Goal: Task Accomplishment & Management: Manage account settings

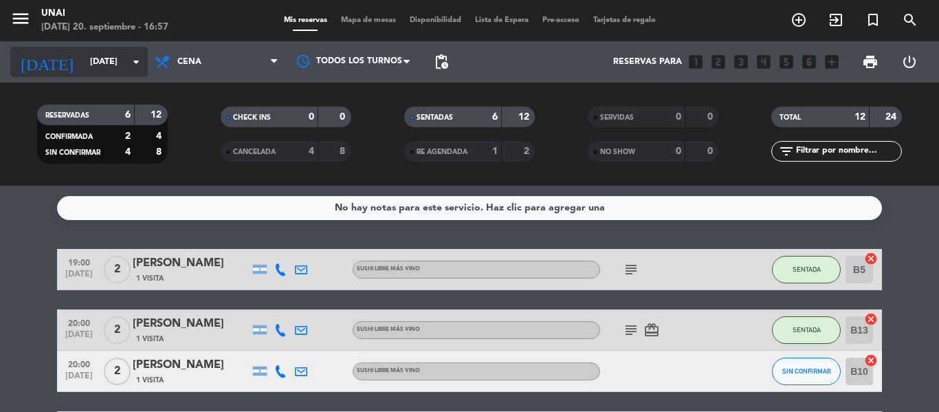
click at [136, 62] on icon "arrow_drop_down" at bounding box center [136, 62] width 17 height 17
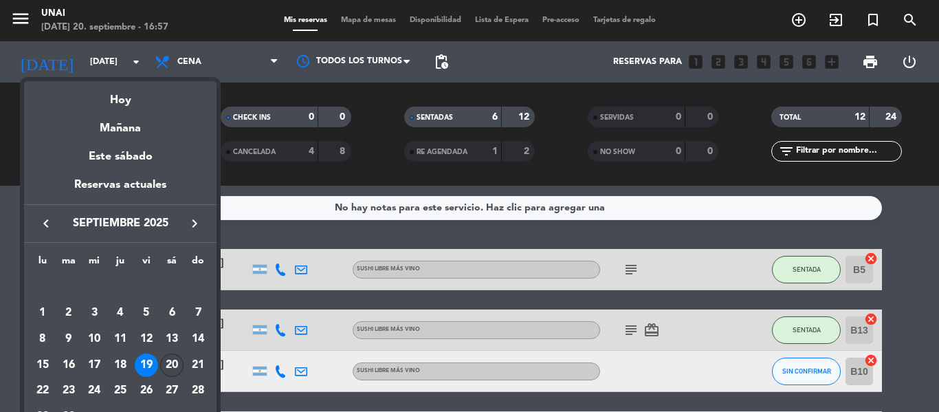
click at [173, 364] on div "20" at bounding box center [171, 364] width 23 height 23
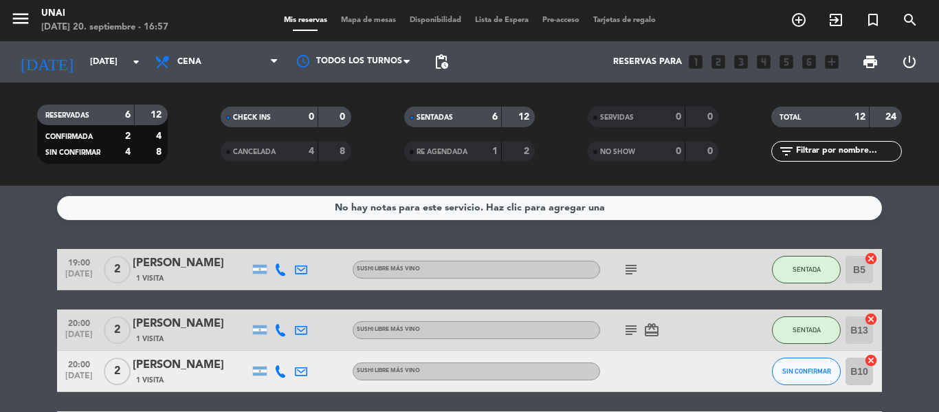
type input "[DATE]"
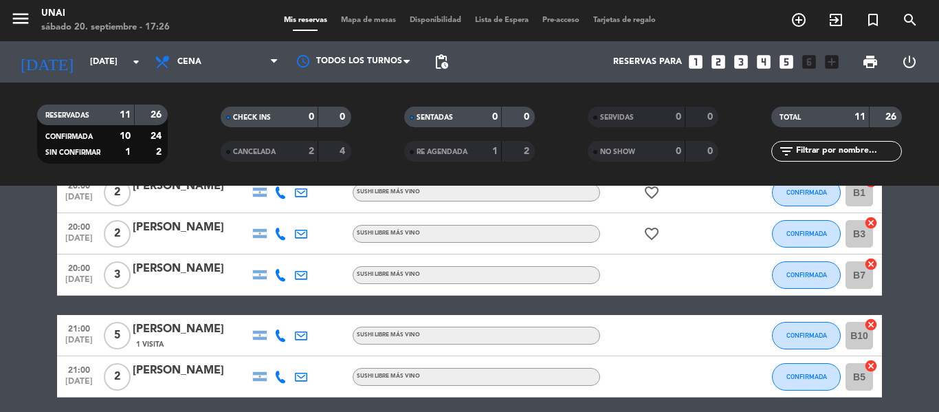
scroll to position [206, 0]
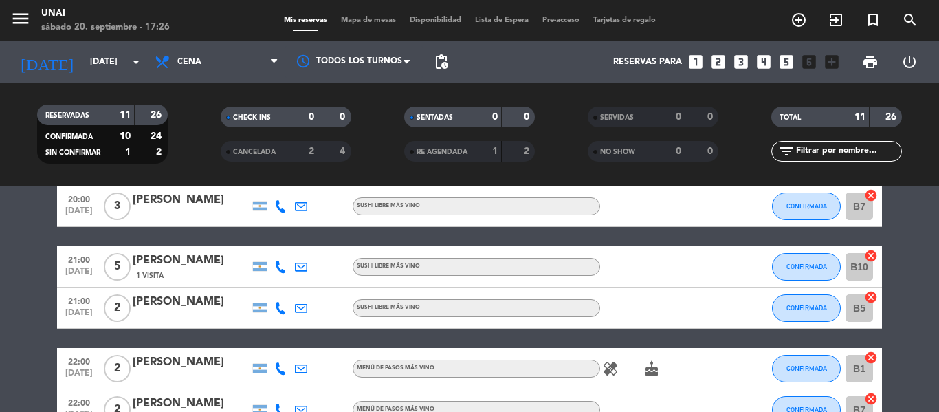
click at [405, 266] on span "SUSHI LIBRE MÁS VINO" at bounding box center [388, 266] width 63 height 6
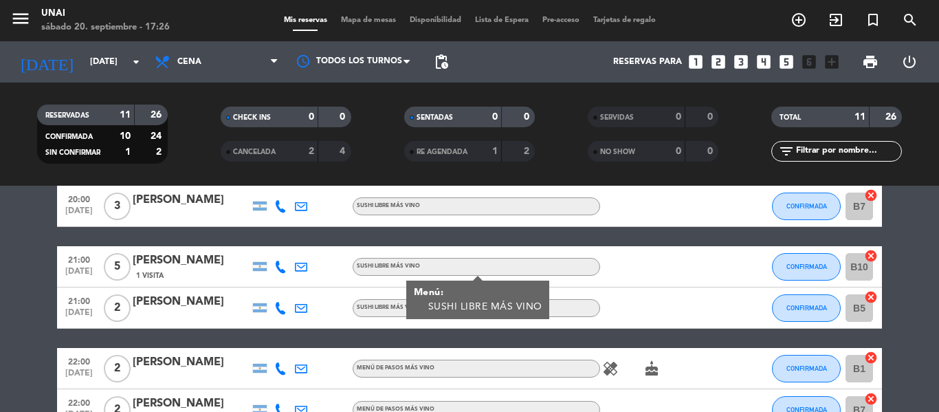
click at [176, 263] on div "[PERSON_NAME]" at bounding box center [191, 261] width 117 height 18
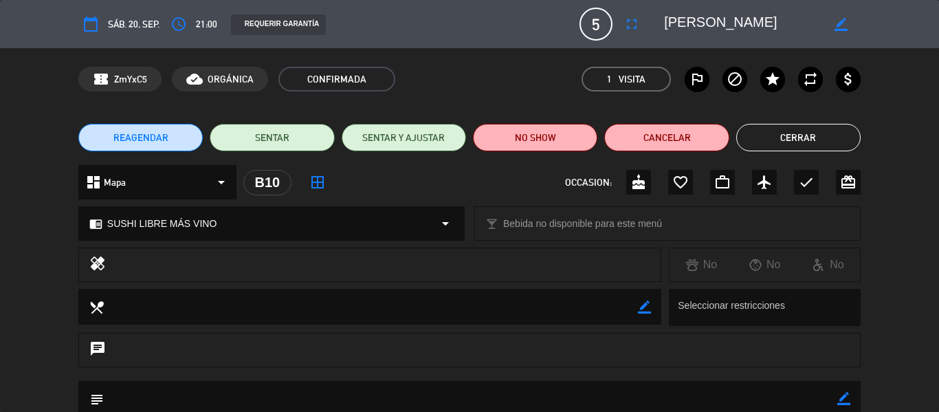
drag, startPoint x: 91, startPoint y: 352, endPoint x: 111, endPoint y: 351, distance: 19.3
click at [93, 352] on icon "chat" at bounding box center [97, 349] width 17 height 19
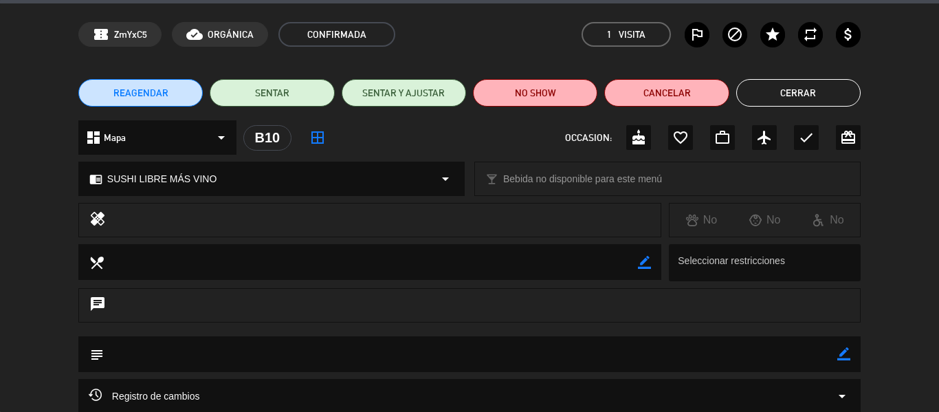
scroll to position [69, 0]
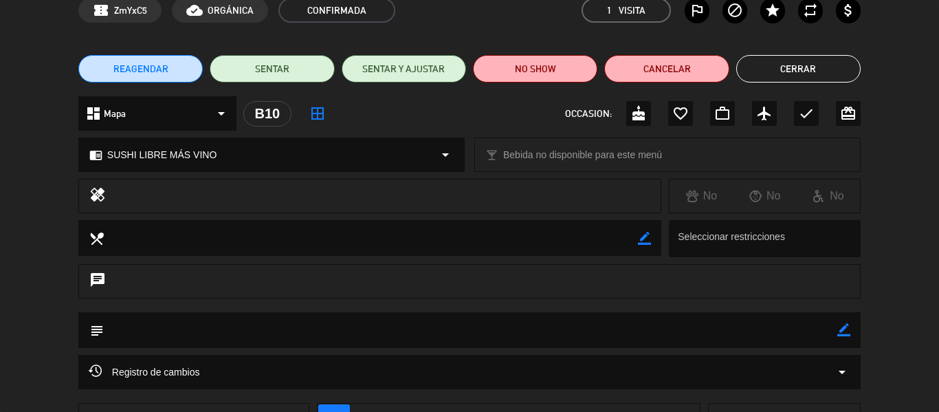
click at [852, 325] on div "subject border_color" at bounding box center [469, 330] width 783 height 36
click at [842, 331] on icon "border_color" at bounding box center [844, 329] width 13 height 13
type textarea "SIN SEÑA"
click at [849, 331] on icon at bounding box center [844, 329] width 13 height 13
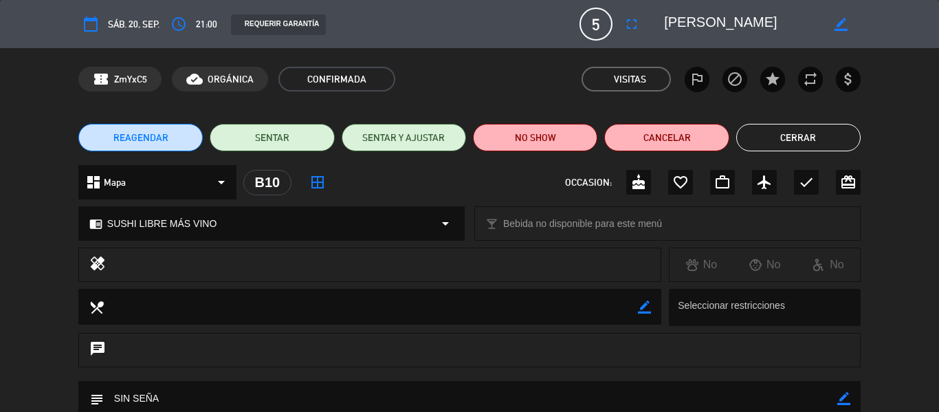
click at [800, 141] on button "Cerrar" at bounding box center [798, 138] width 124 height 28
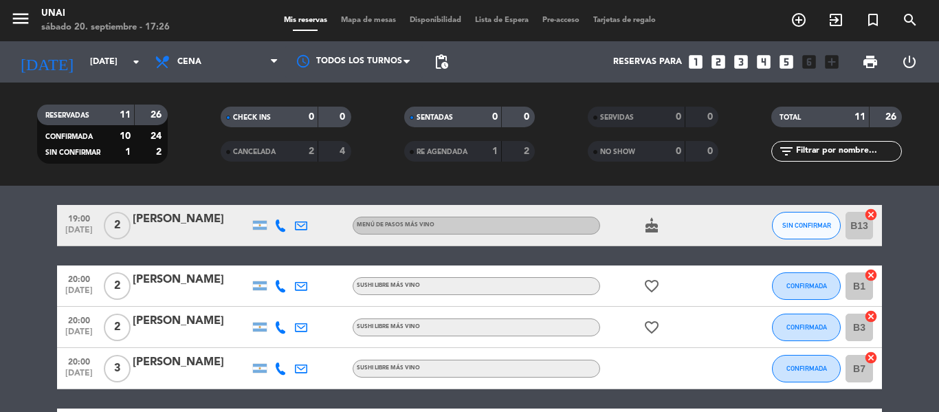
scroll to position [69, 0]
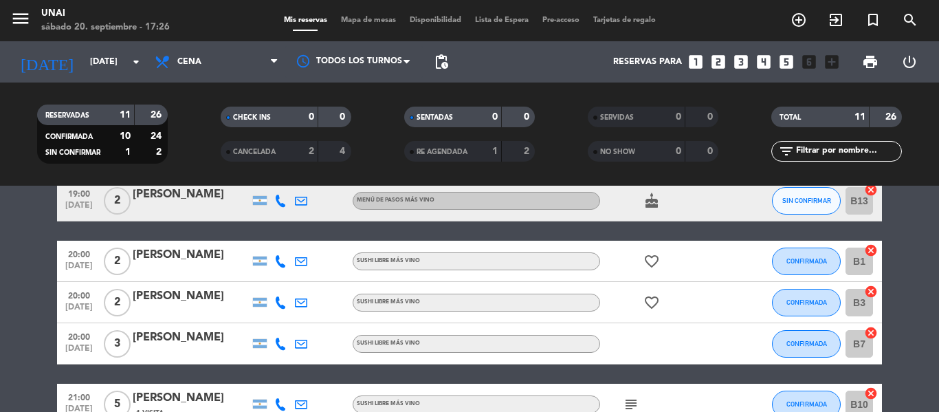
click at [182, 254] on div "[PERSON_NAME]" at bounding box center [191, 255] width 117 height 18
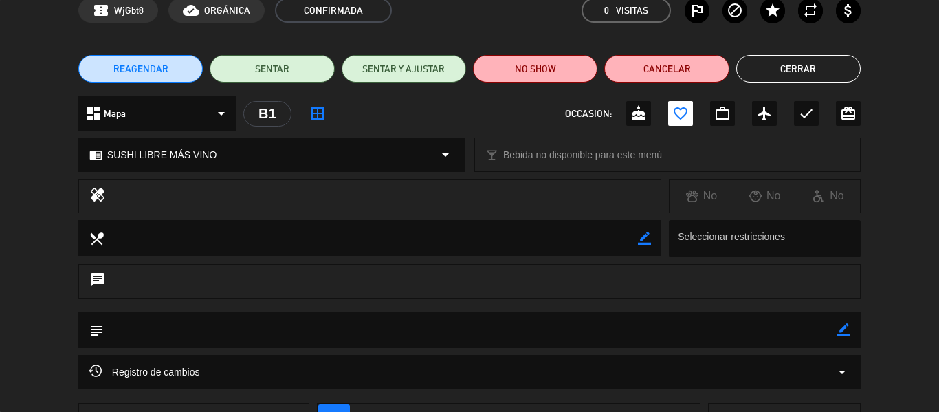
click at [846, 328] on icon "border_color" at bounding box center [844, 329] width 13 height 13
click at [262, 332] on textarea at bounding box center [471, 329] width 734 height 35
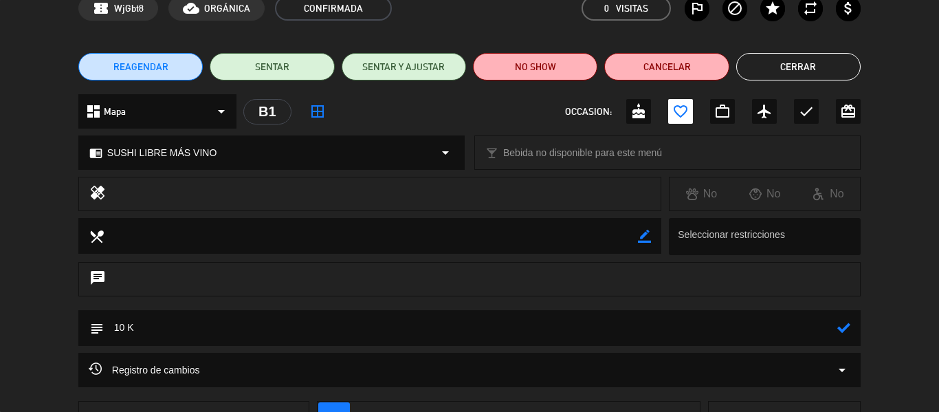
scroll to position [138, 0]
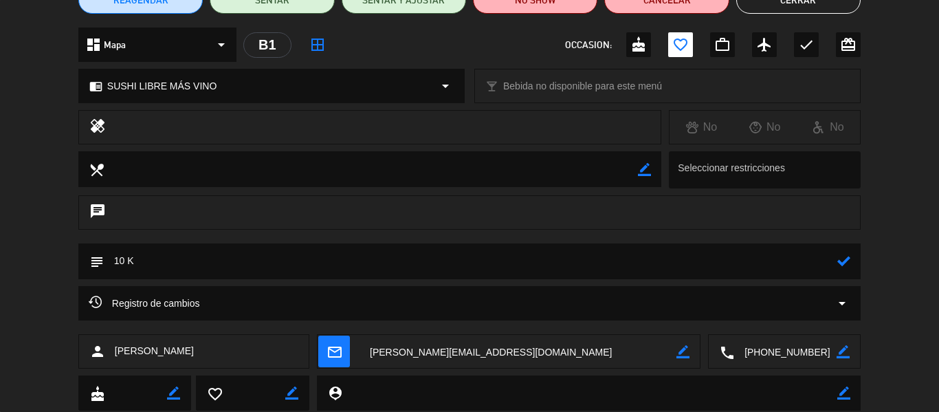
click at [844, 267] on icon at bounding box center [844, 260] width 13 height 13
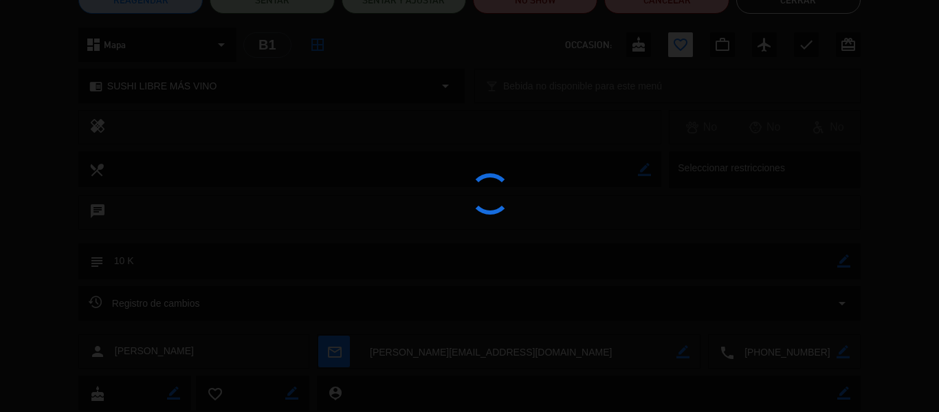
type textarea "10 K"
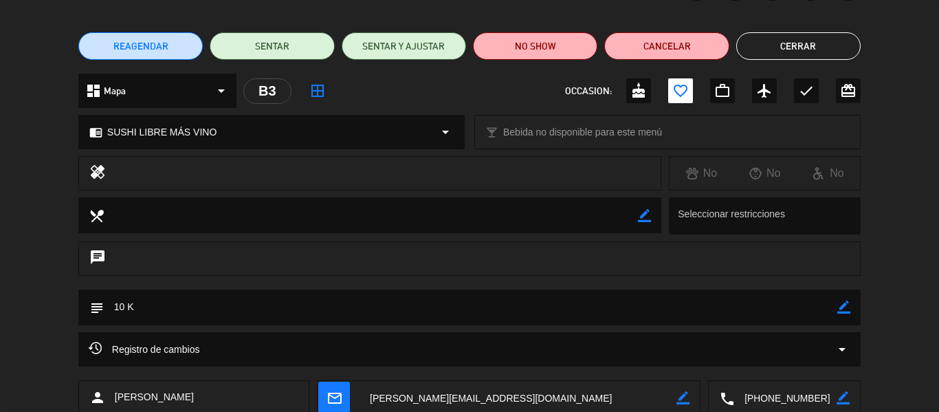
scroll to position [69, 0]
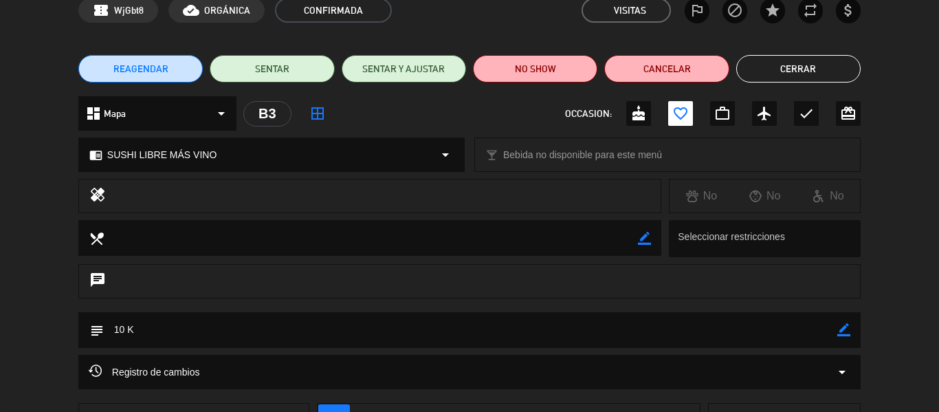
click at [783, 72] on button "Cerrar" at bounding box center [798, 69] width 124 height 28
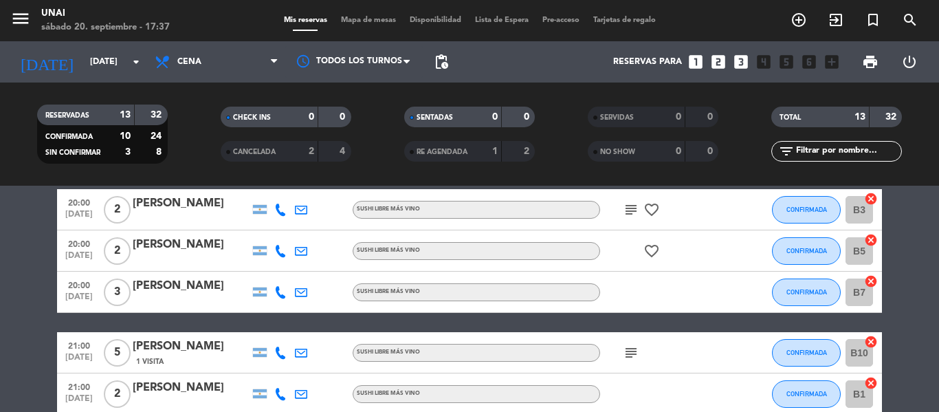
scroll to position [138, 0]
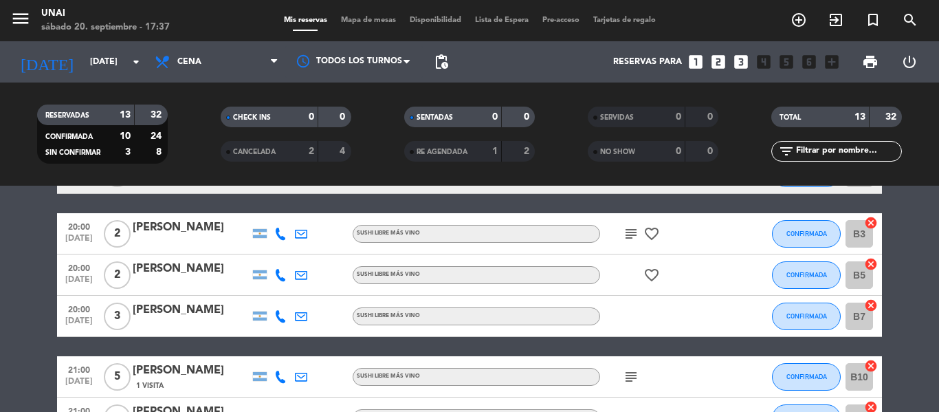
click at [200, 271] on div "[PERSON_NAME]" at bounding box center [191, 269] width 117 height 18
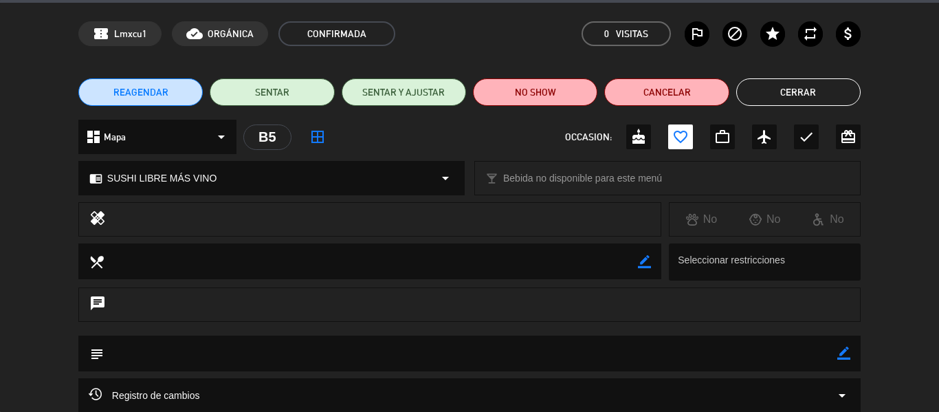
scroll to position [69, 0]
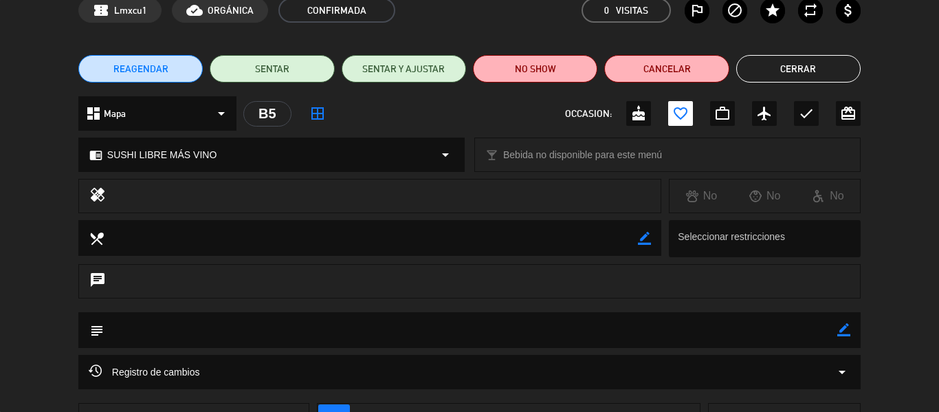
click at [844, 328] on icon "border_color" at bounding box center [844, 329] width 13 height 13
type textarea "10 K"
click at [844, 328] on icon at bounding box center [844, 329] width 13 height 13
click at [784, 73] on button "Cerrar" at bounding box center [798, 69] width 124 height 28
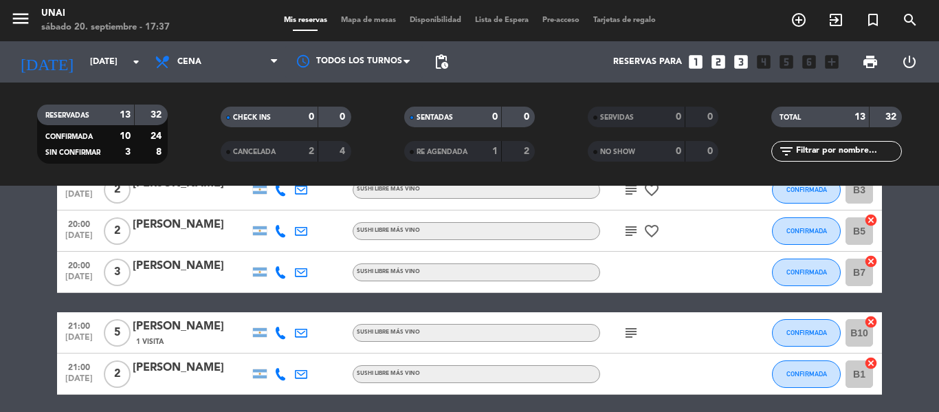
scroll to position [206, 0]
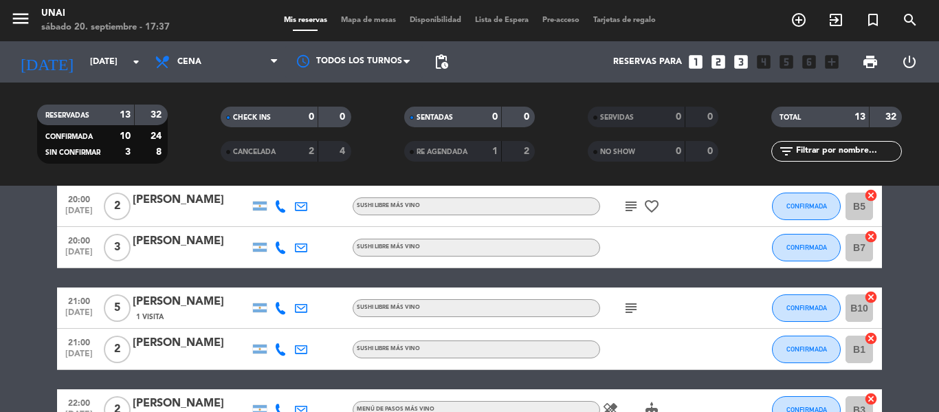
click at [168, 237] on div "[PERSON_NAME]" at bounding box center [191, 241] width 117 height 18
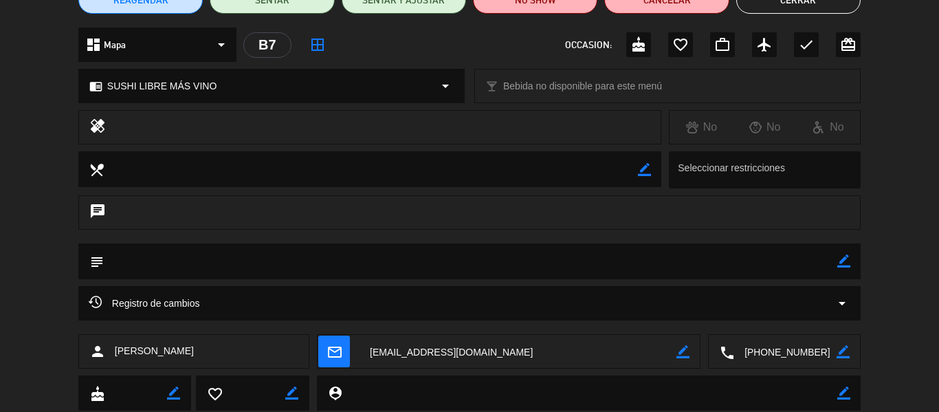
scroll to position [69, 0]
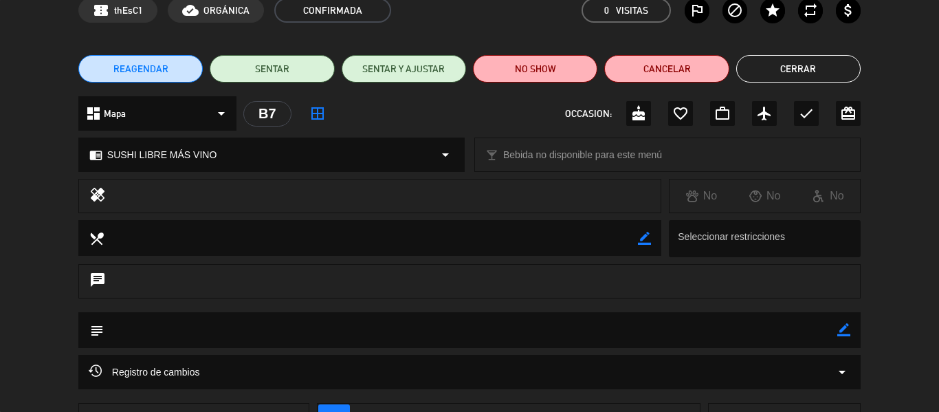
click at [842, 332] on icon "border_color" at bounding box center [844, 329] width 13 height 13
type textarea "10 K"
click at [844, 329] on icon at bounding box center [844, 329] width 13 height 13
click at [789, 76] on button "Cerrar" at bounding box center [798, 69] width 124 height 28
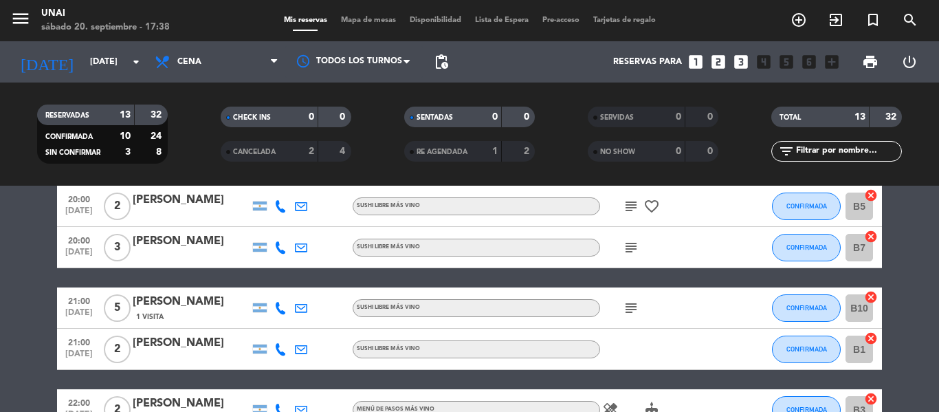
click at [191, 305] on div "[PERSON_NAME]" at bounding box center [191, 302] width 117 height 18
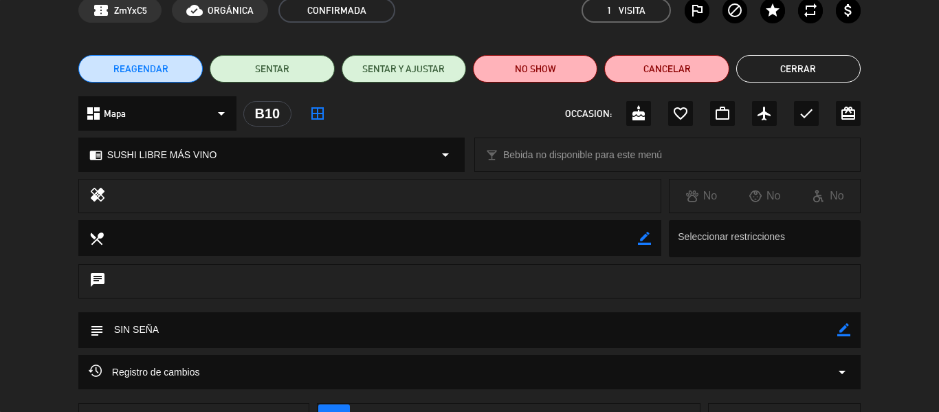
click at [809, 79] on button "Cerrar" at bounding box center [798, 69] width 124 height 28
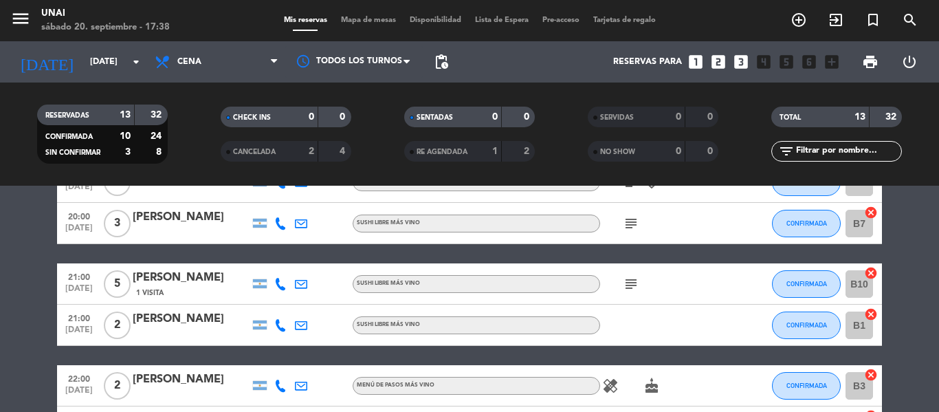
scroll to position [206, 0]
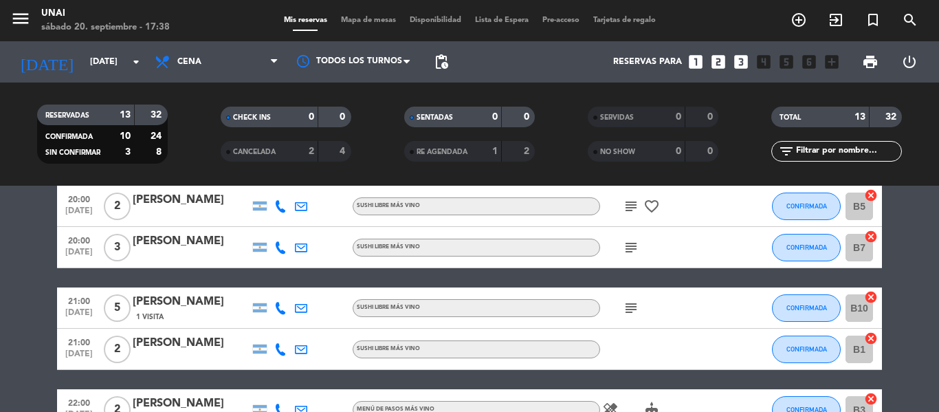
click at [632, 308] on icon "subject" at bounding box center [631, 308] width 17 height 17
click at [183, 307] on div "[PERSON_NAME]" at bounding box center [191, 302] width 117 height 18
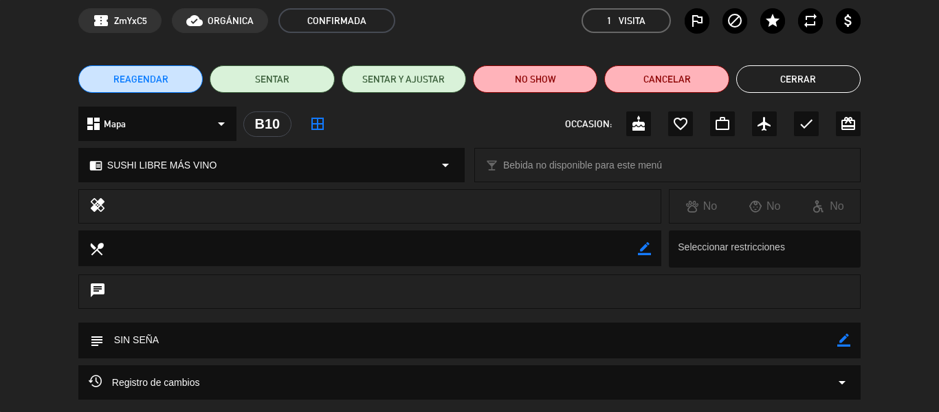
scroll to position [138, 0]
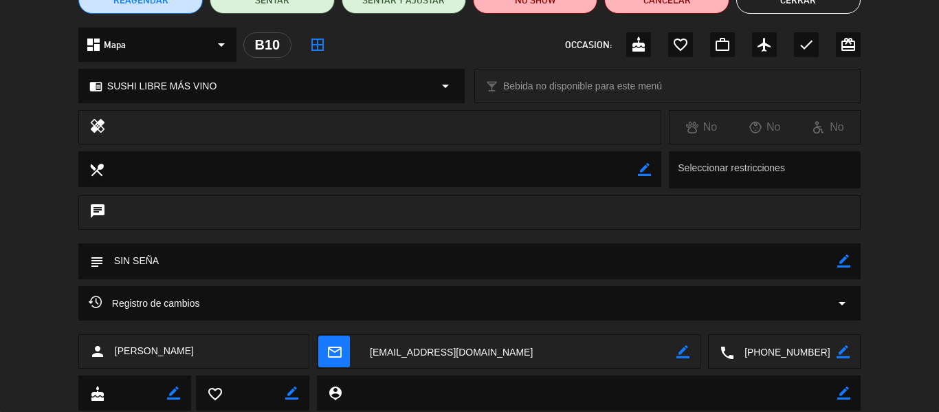
click at [204, 262] on textarea at bounding box center [471, 260] width 734 height 35
drag, startPoint x: 851, startPoint y: 260, endPoint x: 707, endPoint y: 267, distance: 143.9
click at [850, 261] on icon "border_color" at bounding box center [844, 260] width 13 height 13
type textarea "S"
click at [844, 258] on icon at bounding box center [844, 260] width 13 height 13
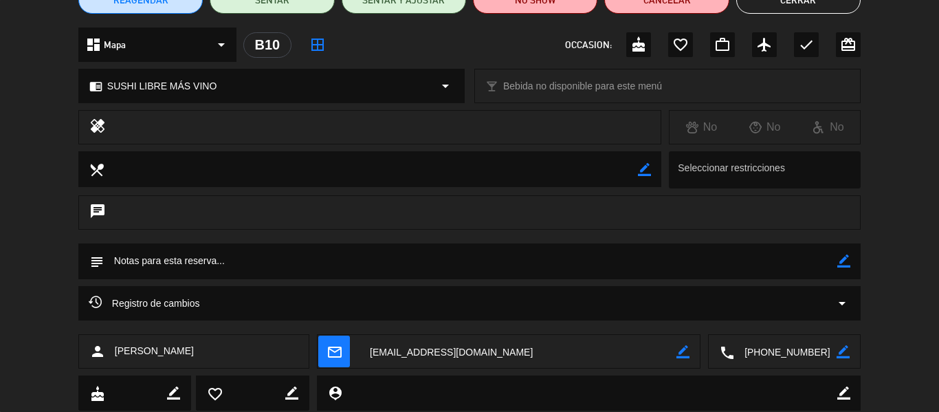
click at [796, 2] on button "Cerrar" at bounding box center [798, 0] width 124 height 28
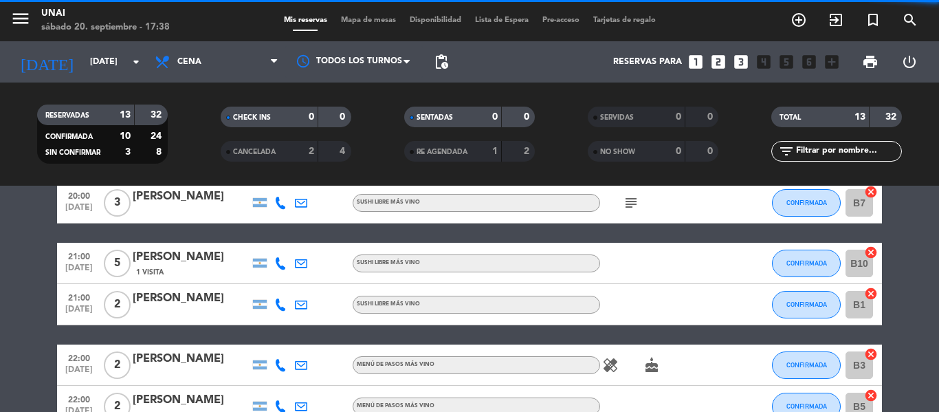
scroll to position [275, 0]
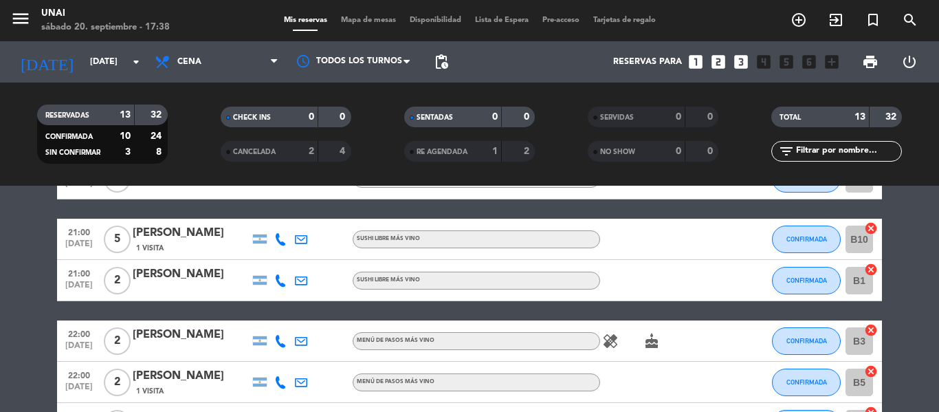
click at [177, 274] on div "[PERSON_NAME]" at bounding box center [191, 274] width 117 height 18
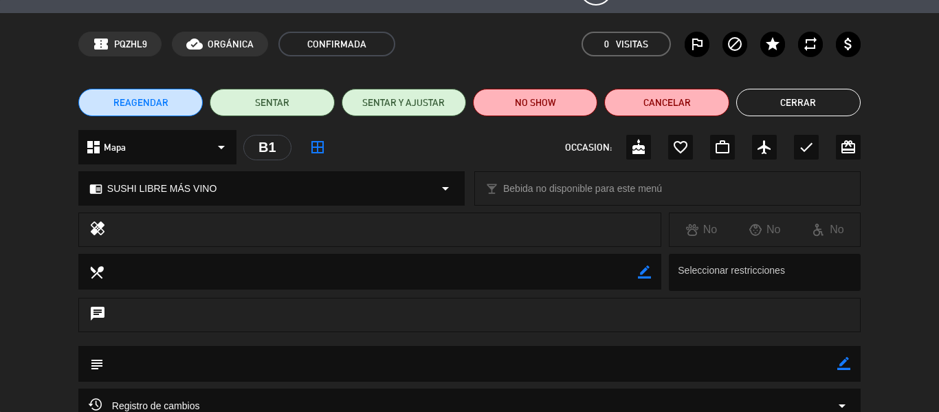
scroll to position [69, 0]
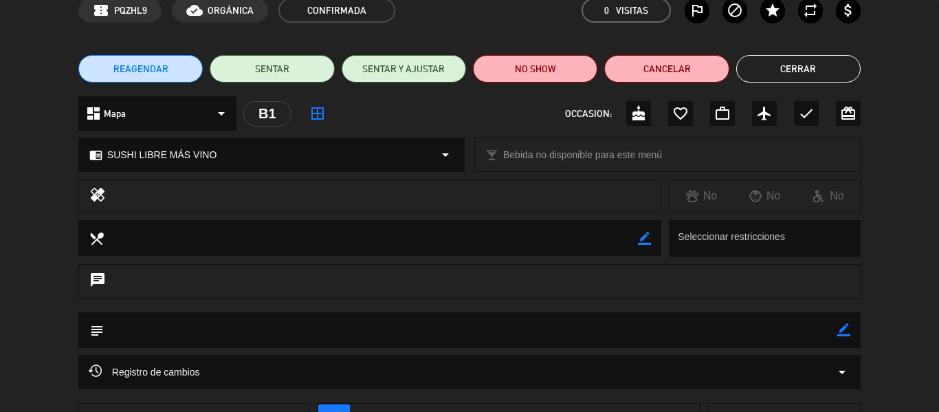
click at [116, 281] on div "chat" at bounding box center [469, 281] width 783 height 34
drag, startPoint x: 96, startPoint y: 276, endPoint x: 112, endPoint y: 279, distance: 16.2
click at [96, 276] on icon "chat" at bounding box center [97, 281] width 17 height 19
click at [838, 332] on icon "border_color" at bounding box center [844, 329] width 13 height 13
type textarea "10 K"
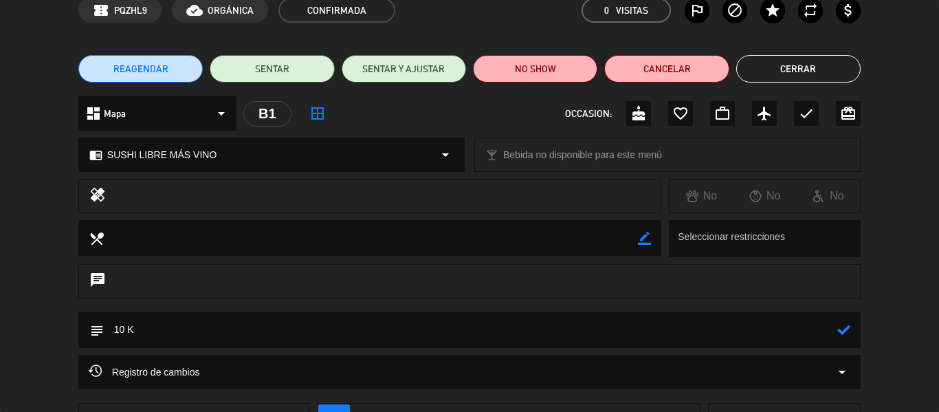
click at [842, 334] on icon at bounding box center [844, 329] width 13 height 13
click at [780, 72] on button "Cerrar" at bounding box center [798, 69] width 124 height 28
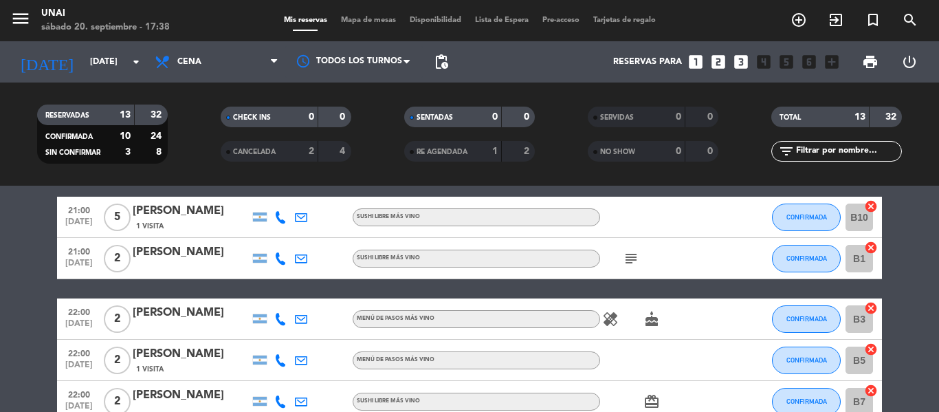
scroll to position [275, 0]
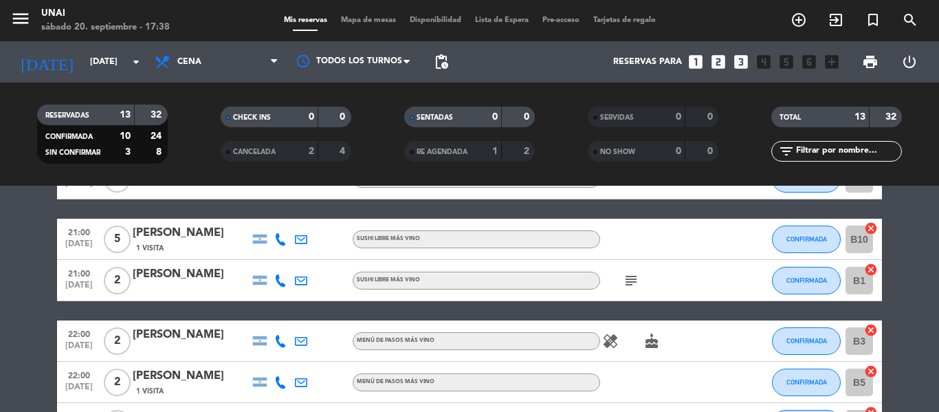
click at [182, 334] on div "[PERSON_NAME]" at bounding box center [191, 335] width 117 height 18
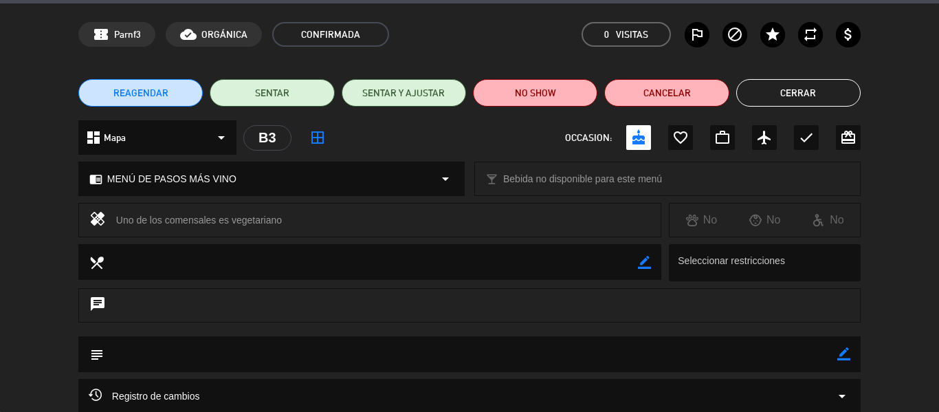
scroll to position [69, 0]
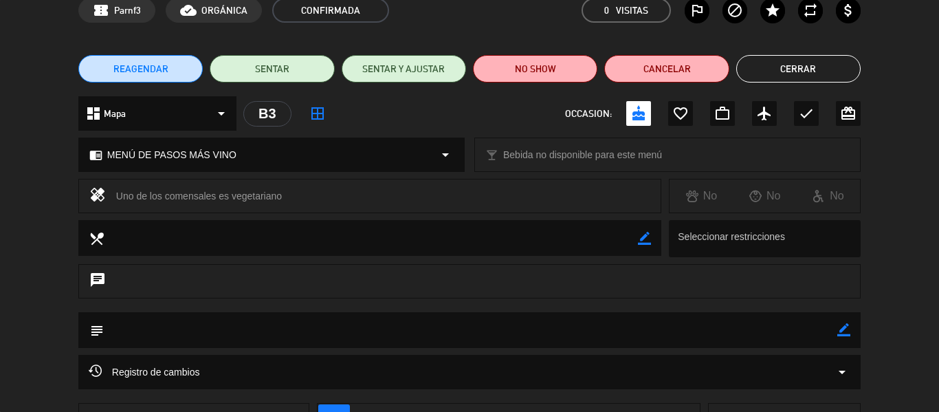
click at [832, 329] on textarea at bounding box center [471, 329] width 734 height 35
click at [840, 330] on icon "border_color" at bounding box center [844, 329] width 13 height 13
type textarea "10 K"
click at [839, 330] on icon at bounding box center [844, 329] width 13 height 13
click at [804, 67] on button "Cerrar" at bounding box center [798, 69] width 124 height 28
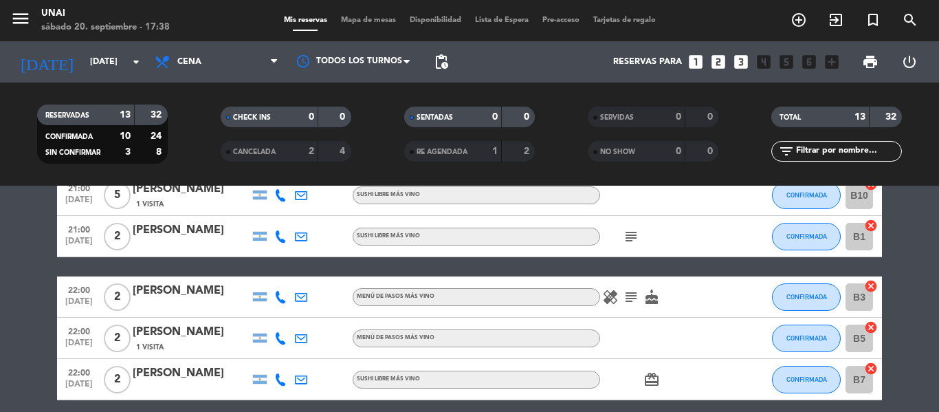
scroll to position [344, 0]
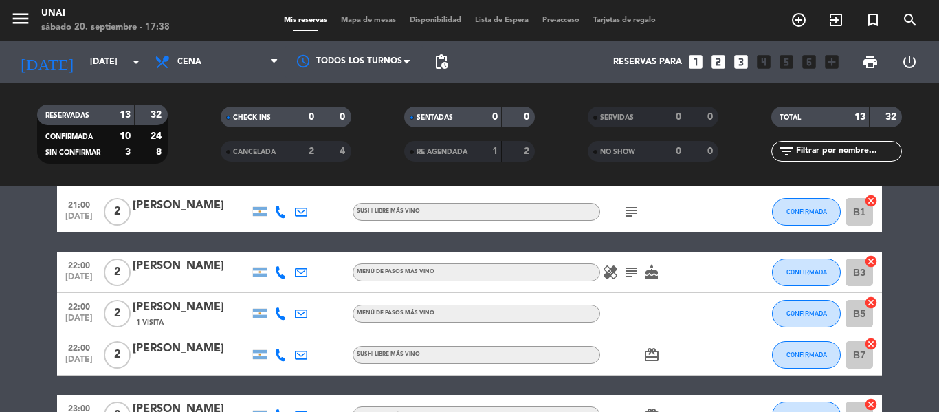
click at [177, 306] on div "[PERSON_NAME]" at bounding box center [191, 307] width 117 height 18
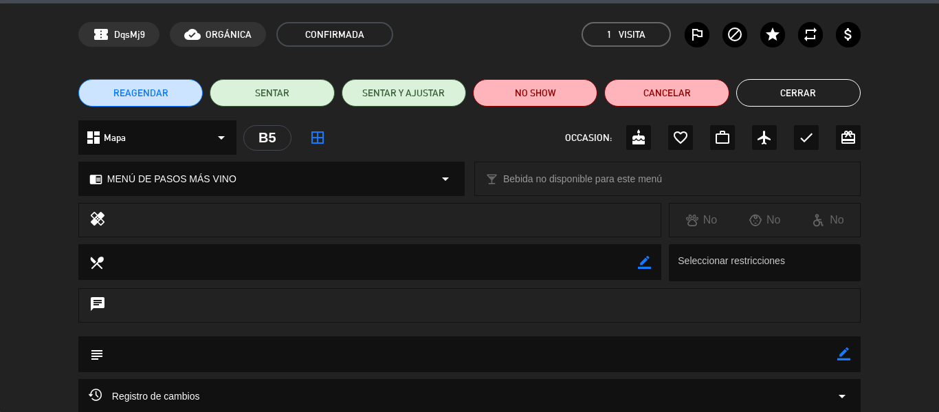
scroll to position [69, 0]
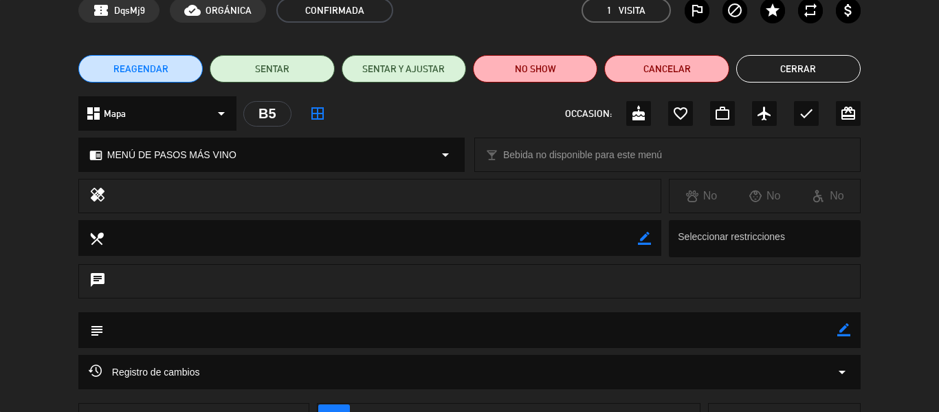
click at [838, 332] on icon "border_color" at bounding box center [844, 329] width 13 height 13
type textarea "10 K"
click at [844, 331] on icon at bounding box center [844, 329] width 13 height 13
click at [807, 67] on button "Cerrar" at bounding box center [798, 69] width 124 height 28
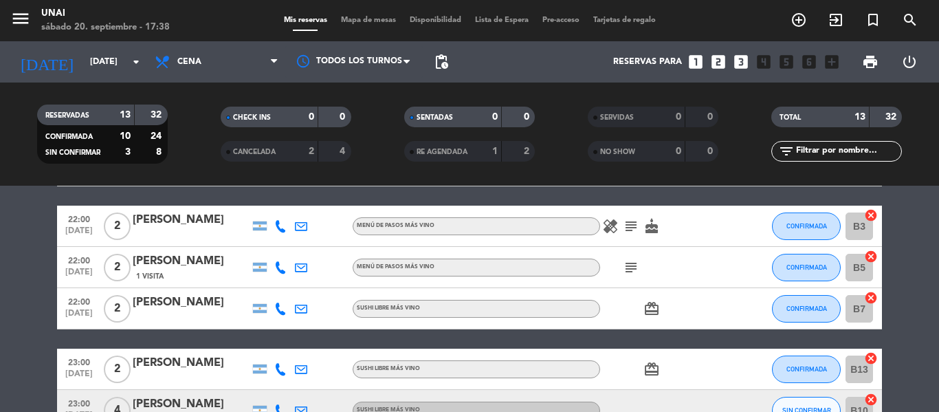
scroll to position [413, 0]
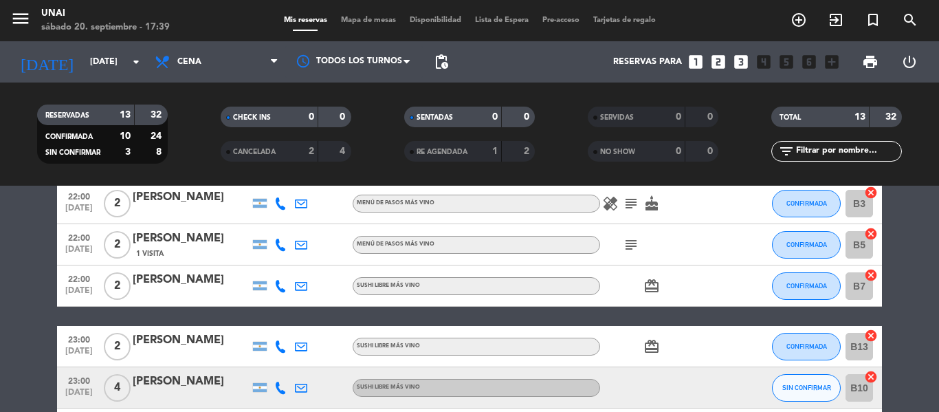
click at [160, 277] on div "[PERSON_NAME]" at bounding box center [191, 280] width 117 height 18
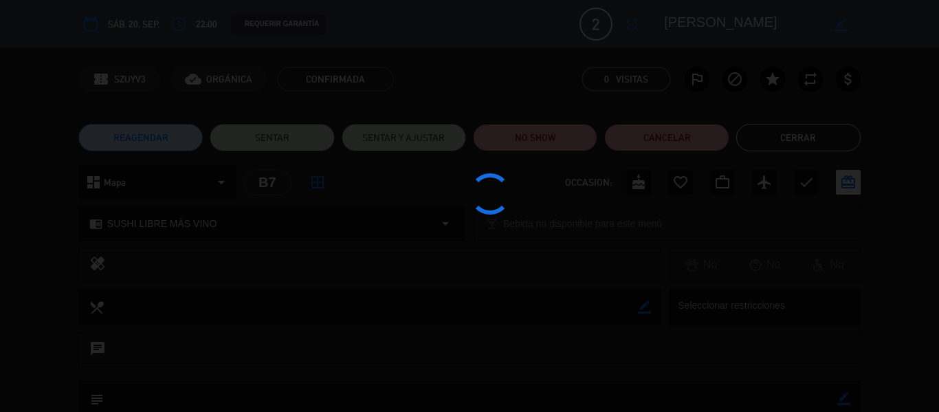
scroll to position [138, 0]
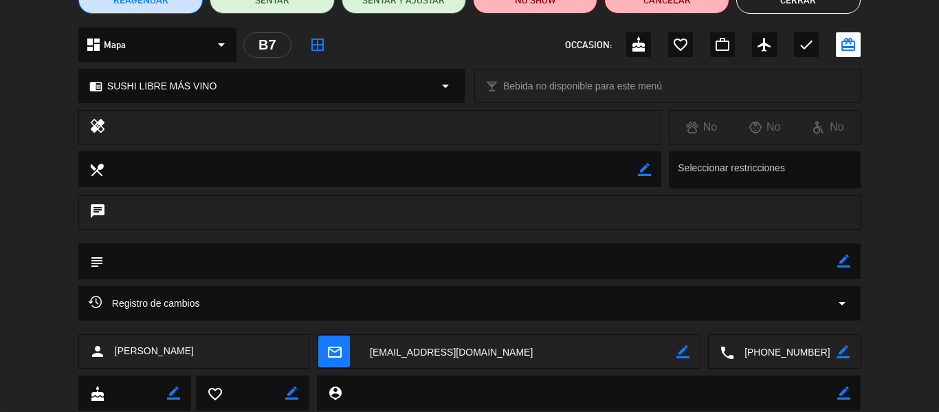
click at [844, 262] on icon "border_color" at bounding box center [844, 260] width 13 height 13
type textarea "10 K"
click at [846, 267] on icon at bounding box center [844, 260] width 13 height 13
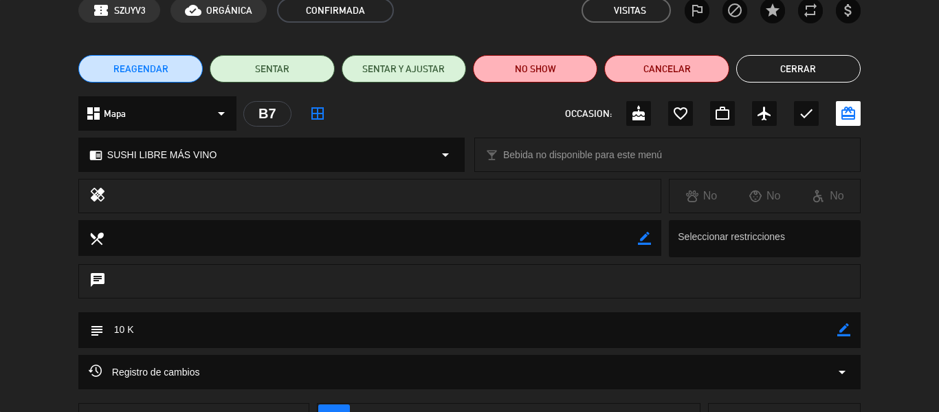
click at [811, 66] on button "Cerrar" at bounding box center [798, 69] width 124 height 28
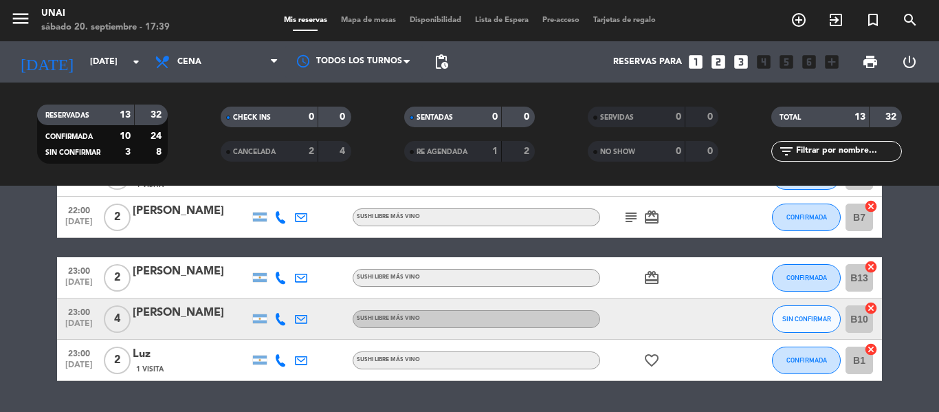
scroll to position [519, 0]
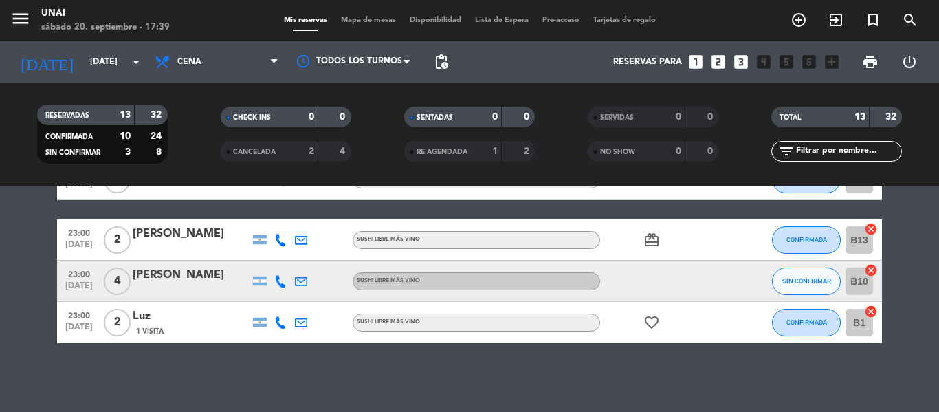
click at [149, 234] on div "[PERSON_NAME]" at bounding box center [191, 234] width 117 height 18
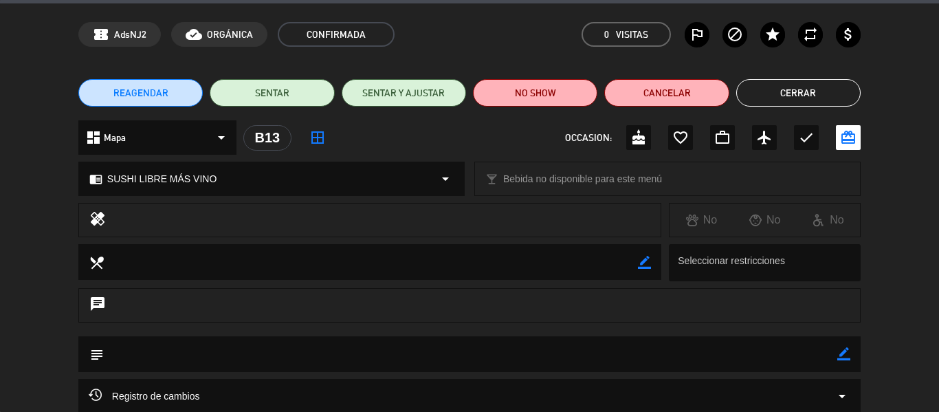
scroll to position [138, 0]
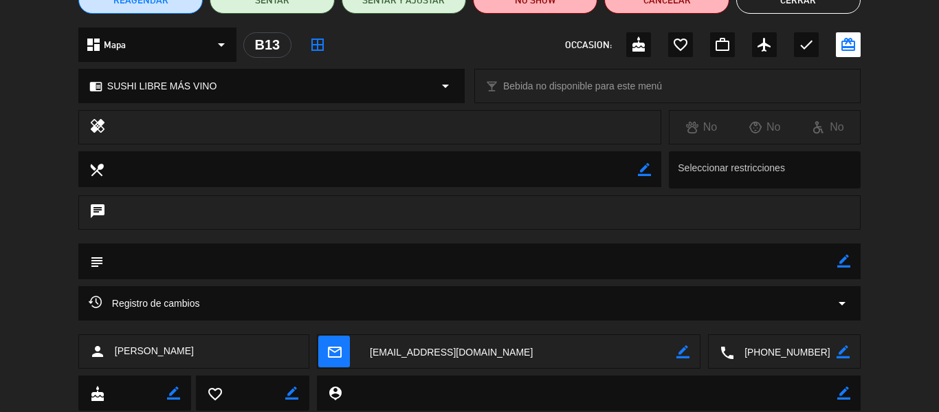
click at [840, 262] on icon "border_color" at bounding box center [844, 260] width 13 height 13
click at [846, 263] on icon at bounding box center [844, 260] width 13 height 13
click at [149, 263] on textarea at bounding box center [471, 260] width 734 height 35
click at [843, 262] on icon "border_color" at bounding box center [844, 260] width 13 height 13
type textarea "10 K"
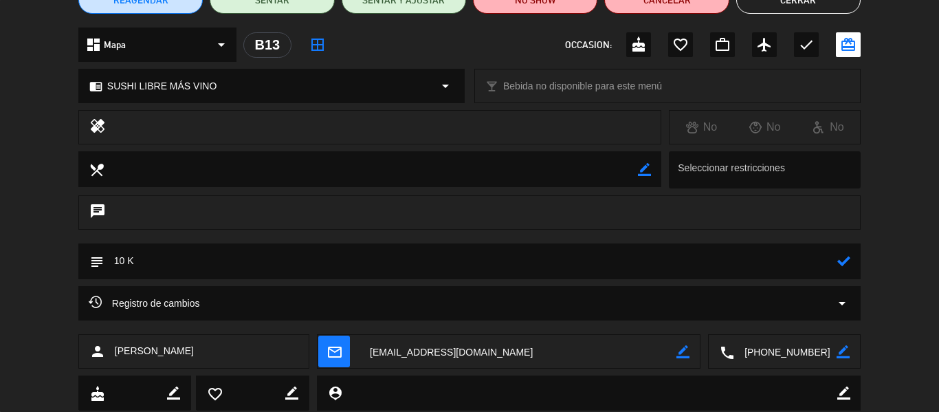
click at [846, 267] on icon at bounding box center [844, 260] width 13 height 13
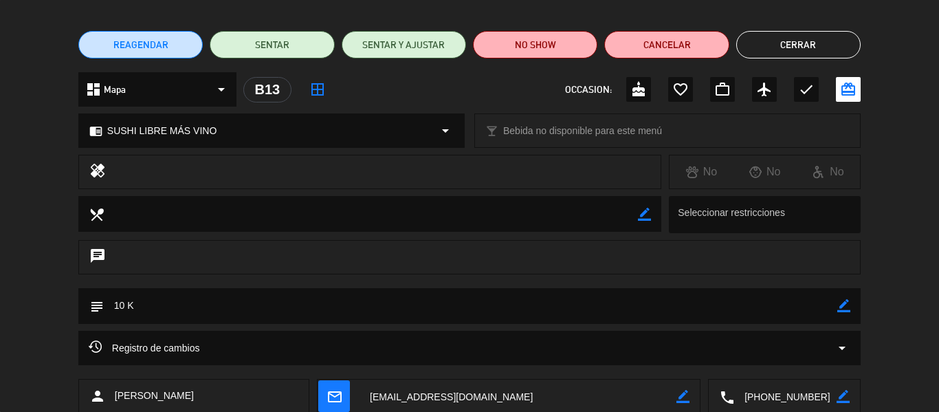
scroll to position [69, 0]
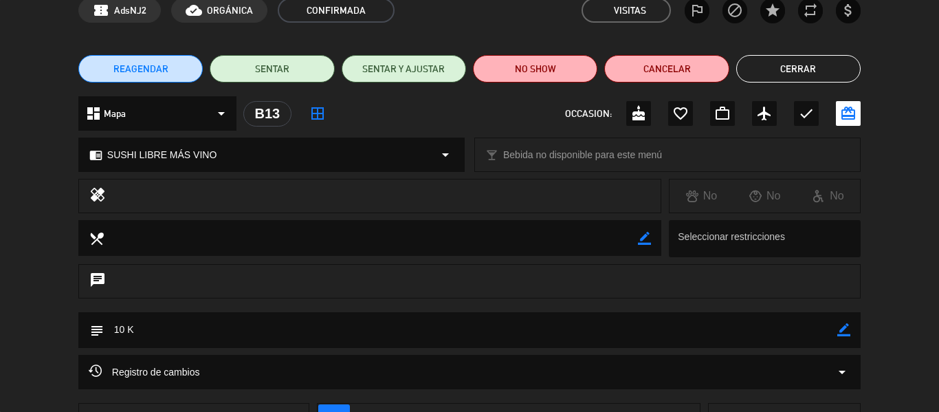
click at [796, 66] on button "Cerrar" at bounding box center [798, 69] width 124 height 28
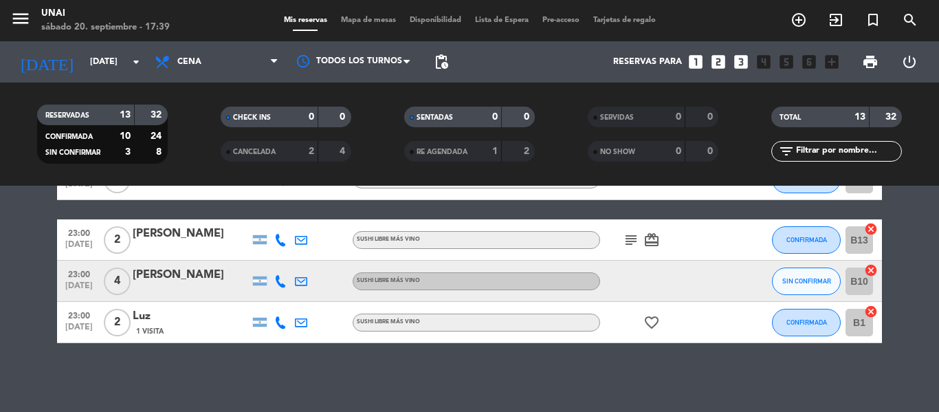
click at [145, 315] on div "Luz" at bounding box center [191, 316] width 117 height 18
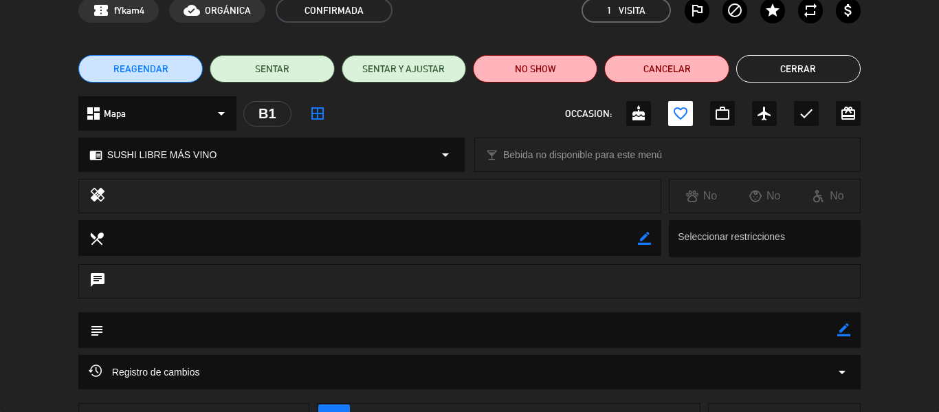
click at [837, 333] on textarea at bounding box center [471, 329] width 734 height 35
click at [841, 333] on icon "border_color" at bounding box center [844, 329] width 13 height 13
click at [703, 336] on textarea at bounding box center [471, 329] width 734 height 35
click at [844, 327] on icon at bounding box center [844, 329] width 13 height 13
click at [164, 333] on textarea at bounding box center [471, 329] width 734 height 35
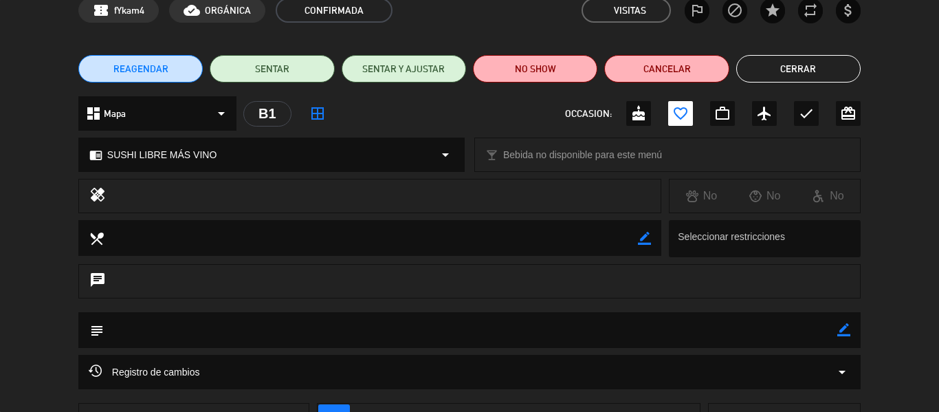
click at [840, 329] on icon "border_color" at bounding box center [844, 329] width 13 height 13
type textarea "10 K"
click at [847, 328] on icon at bounding box center [844, 329] width 13 height 13
click at [817, 73] on button "Cerrar" at bounding box center [798, 69] width 124 height 28
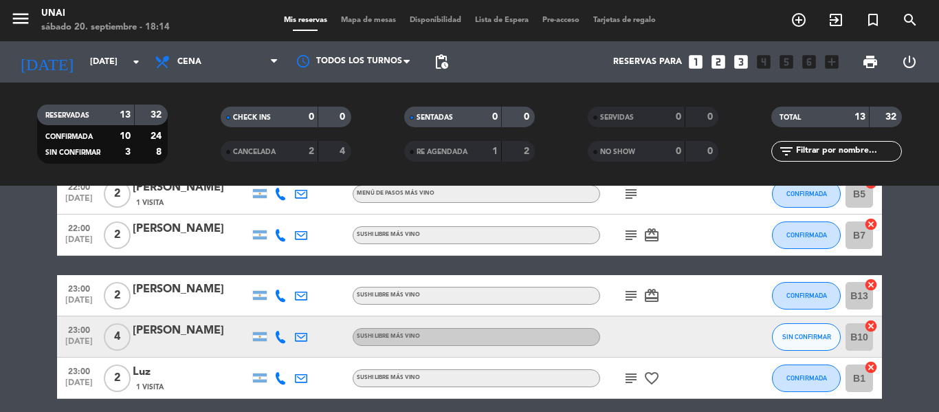
scroll to position [382, 0]
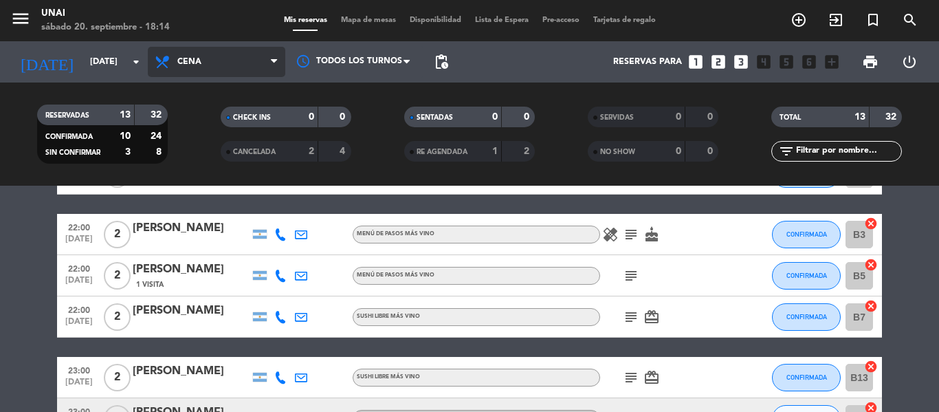
click at [269, 66] on span "Cena" at bounding box center [217, 62] width 138 height 30
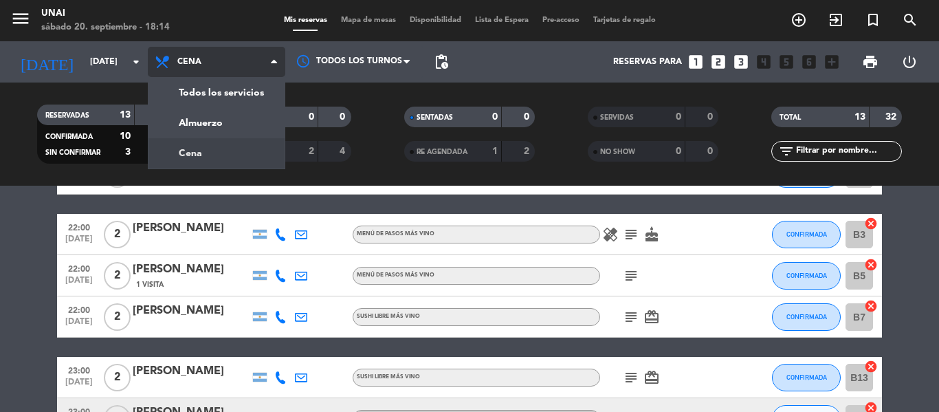
click at [279, 67] on span at bounding box center [278, 62] width 14 height 13
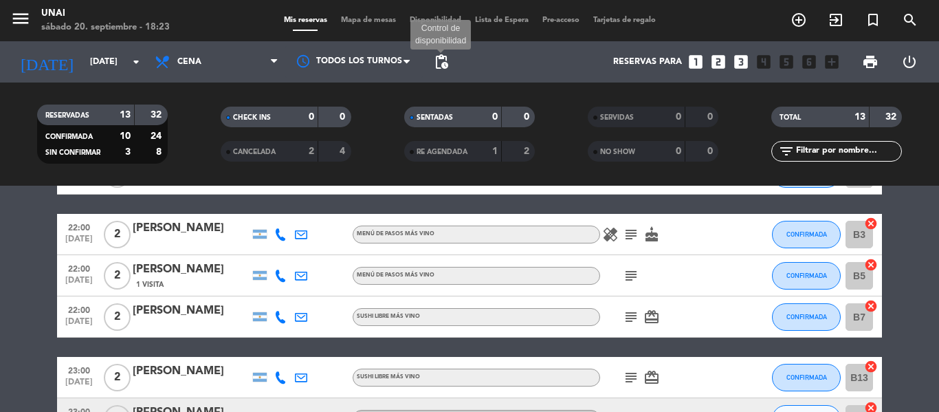
click at [439, 69] on span "pending_actions" at bounding box center [441, 62] width 17 height 17
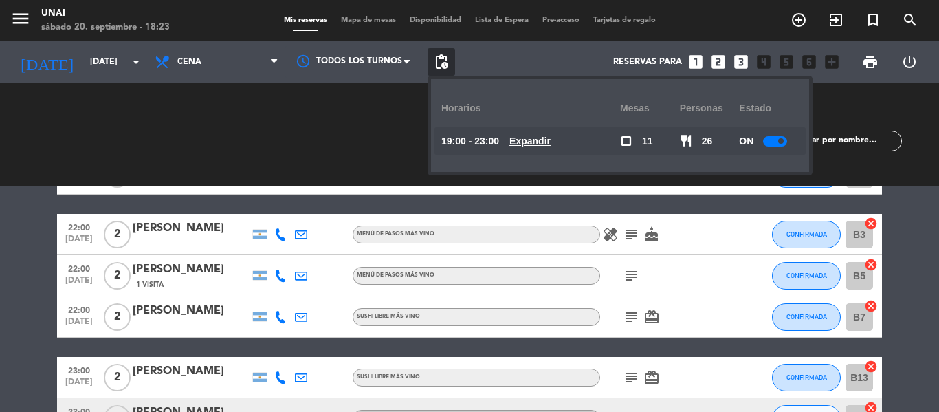
click at [551, 142] on u "Expandir" at bounding box center [530, 140] width 41 height 11
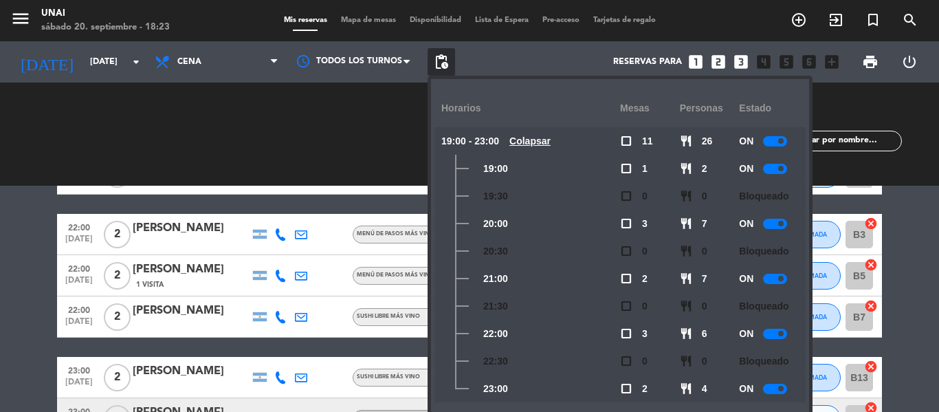
click at [782, 390] on span at bounding box center [781, 389] width 6 height 6
click at [783, 338] on div at bounding box center [775, 334] width 24 height 10
click at [776, 283] on div at bounding box center [775, 279] width 24 height 10
click at [775, 219] on div at bounding box center [775, 224] width 24 height 10
click at [8, 233] on bookings-row "19:00 [DATE] 2 [PERSON_NAME] SUSHI LIBRE MÁS VINO subject favorite_border SIN C…" at bounding box center [469, 173] width 939 height 613
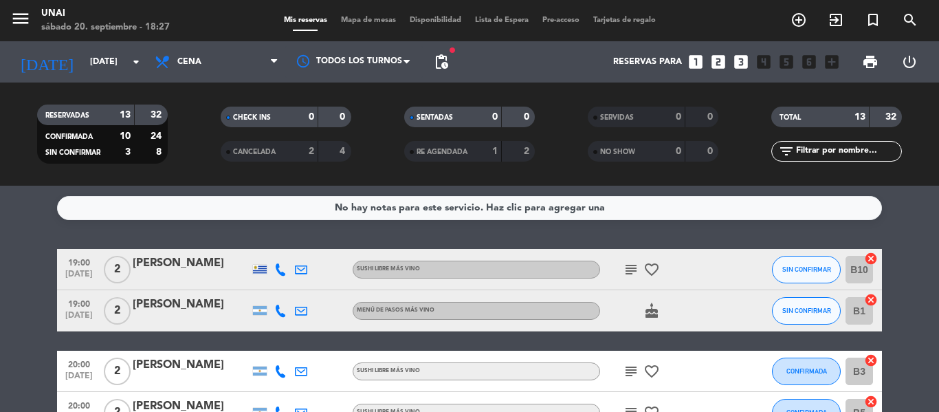
scroll to position [69, 0]
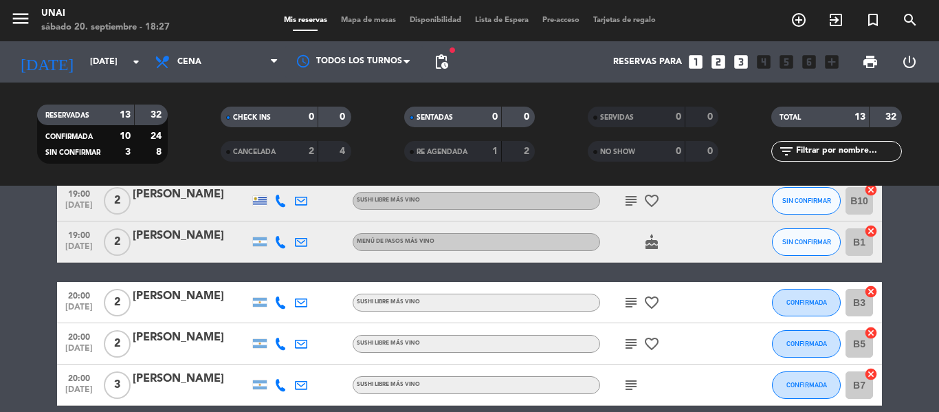
click at [652, 245] on icon "cake" at bounding box center [652, 242] width 17 height 17
click at [719, 63] on icon "looks_two" at bounding box center [719, 62] width 18 height 18
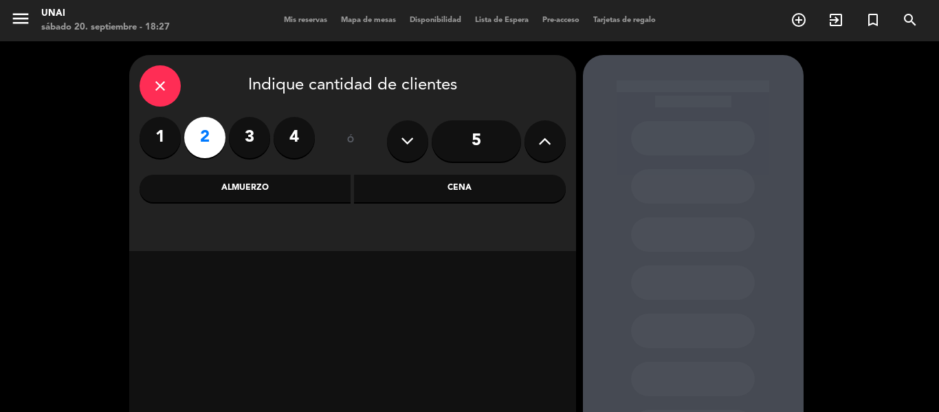
click at [166, 79] on icon "close" at bounding box center [160, 86] width 17 height 17
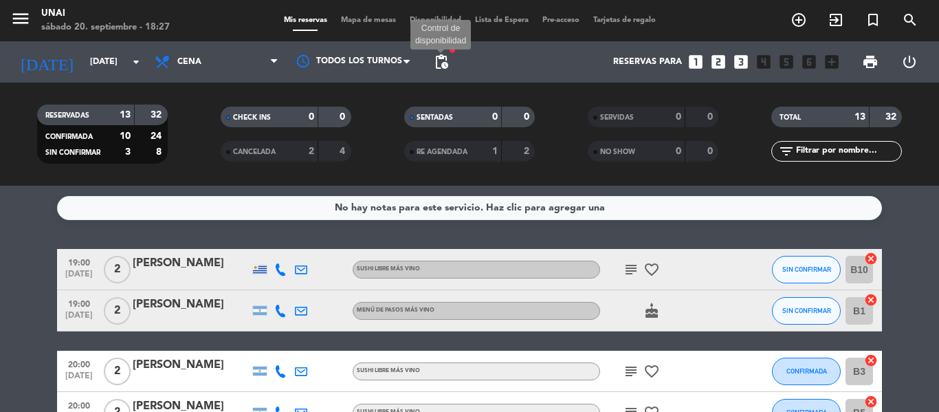
click at [442, 60] on span "pending_actions" at bounding box center [441, 62] width 17 height 17
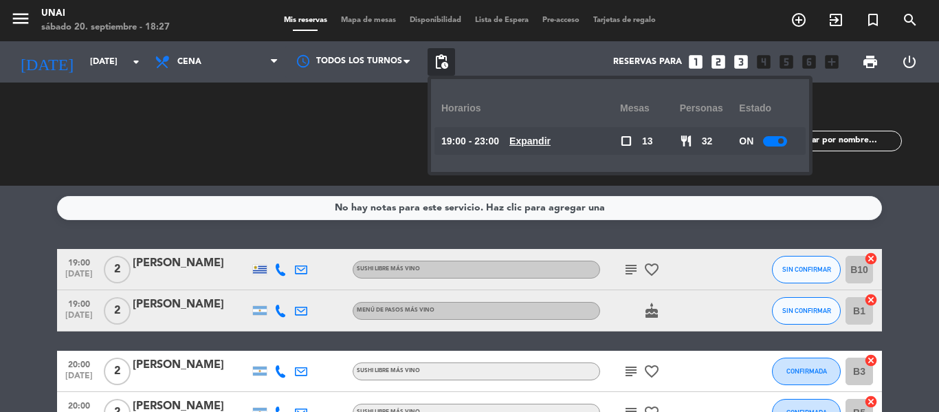
click at [442, 59] on span "pending_actions" at bounding box center [441, 62] width 17 height 17
